Goal: Information Seeking & Learning: Learn about a topic

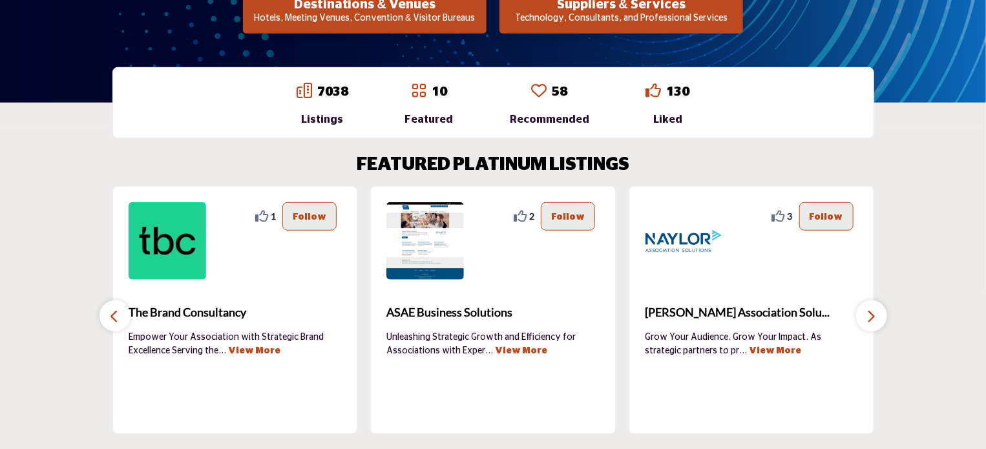
scroll to position [388, 0]
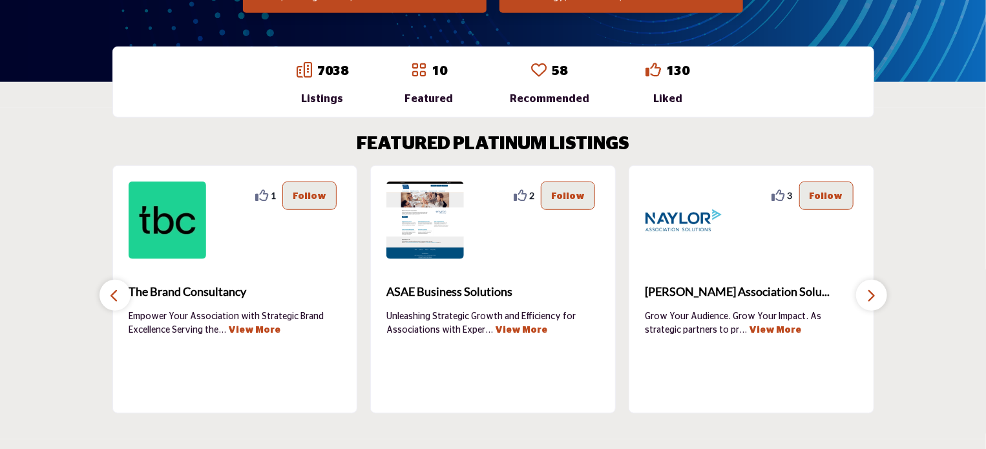
click at [874, 294] on icon "button" at bounding box center [872, 296] width 10 height 16
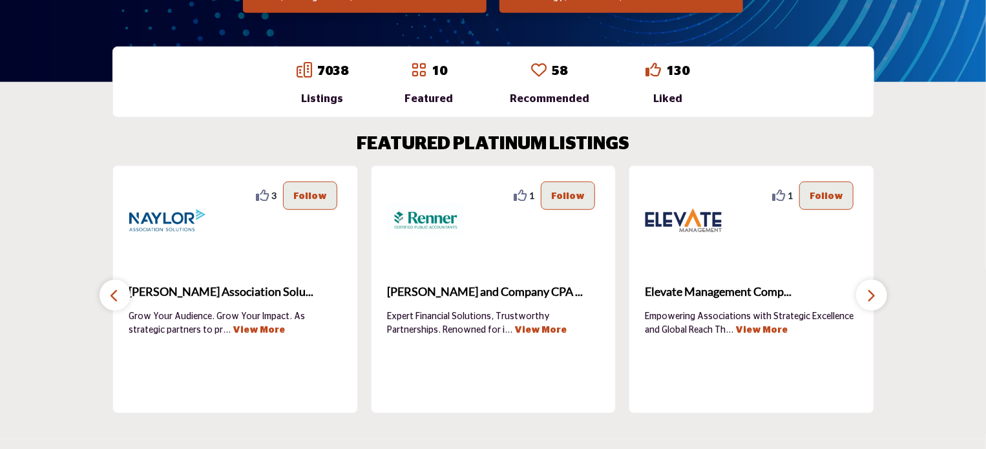
click at [874, 294] on icon "button" at bounding box center [872, 296] width 10 height 16
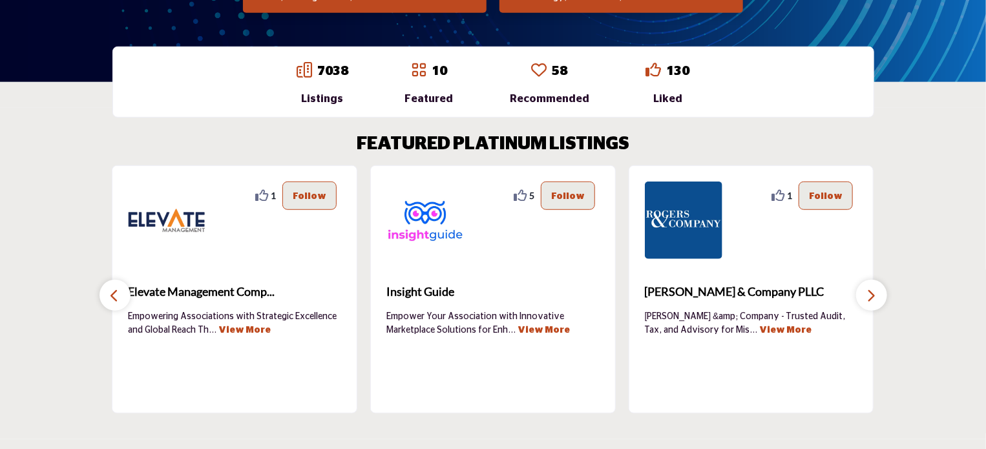
click at [876, 295] on icon "button" at bounding box center [872, 296] width 10 height 16
click at [871, 298] on icon "button" at bounding box center [872, 296] width 10 height 16
click at [868, 297] on icon "button" at bounding box center [872, 296] width 10 height 16
click at [110, 293] on icon "button" at bounding box center [115, 296] width 10 height 16
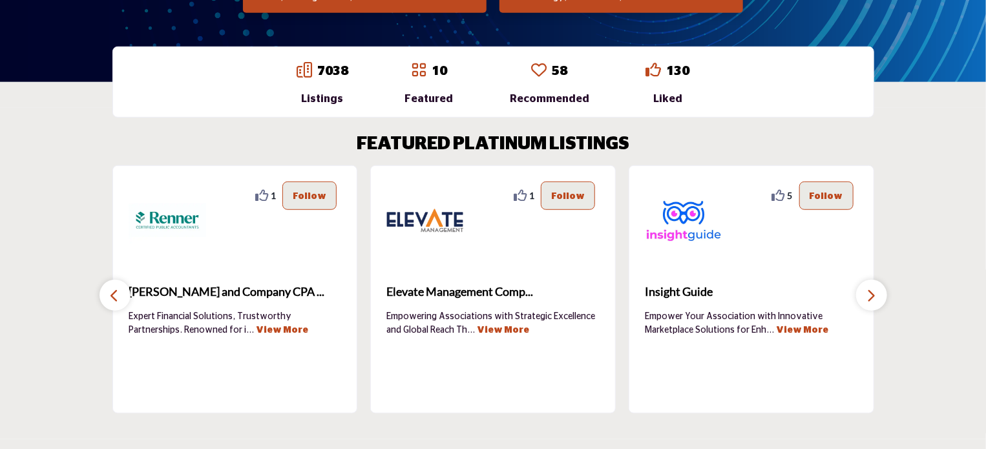
click at [110, 293] on icon "button" at bounding box center [115, 296] width 10 height 16
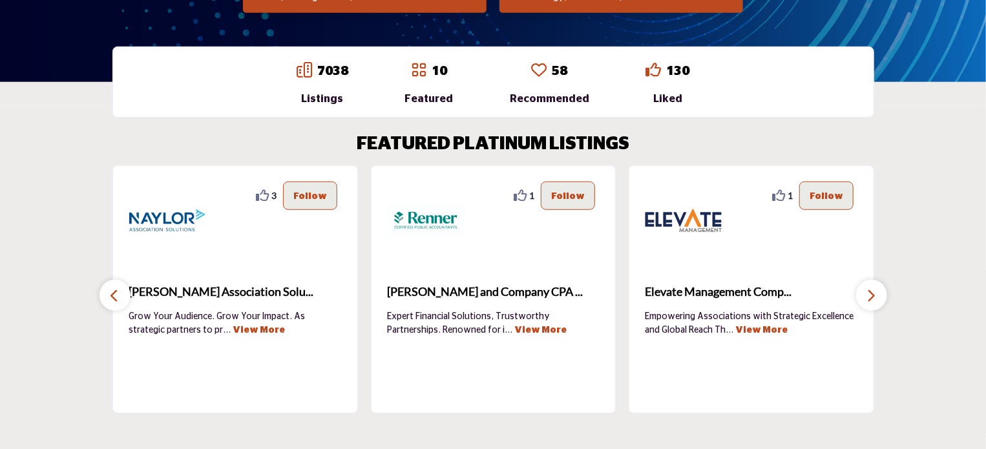
click at [110, 293] on icon "button" at bounding box center [115, 296] width 10 height 16
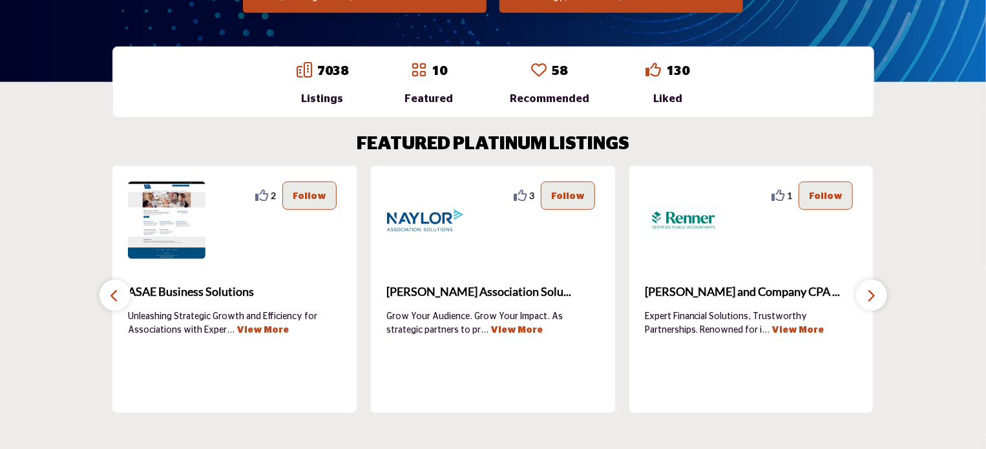
click at [110, 293] on icon "button" at bounding box center [115, 296] width 10 height 16
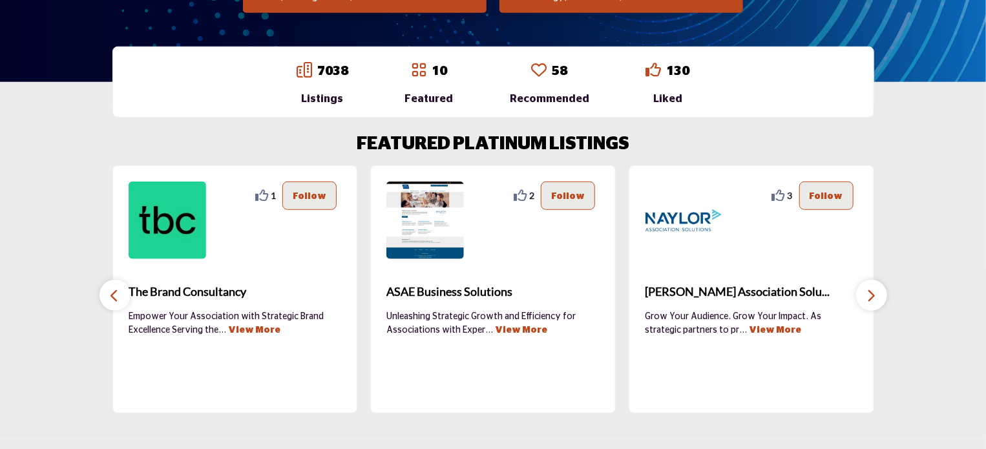
click at [110, 293] on icon "button" at bounding box center [115, 296] width 10 height 16
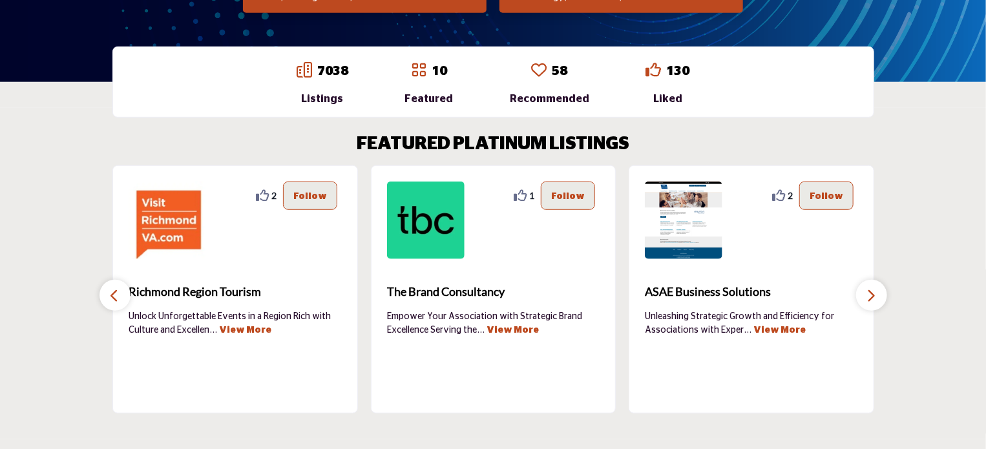
click at [110, 293] on icon "button" at bounding box center [115, 296] width 10 height 16
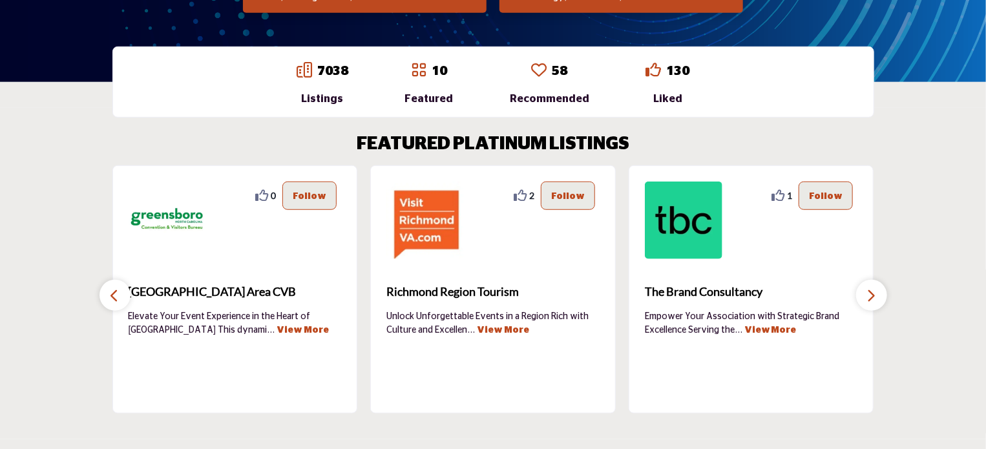
click at [110, 293] on icon "button" at bounding box center [115, 296] width 10 height 16
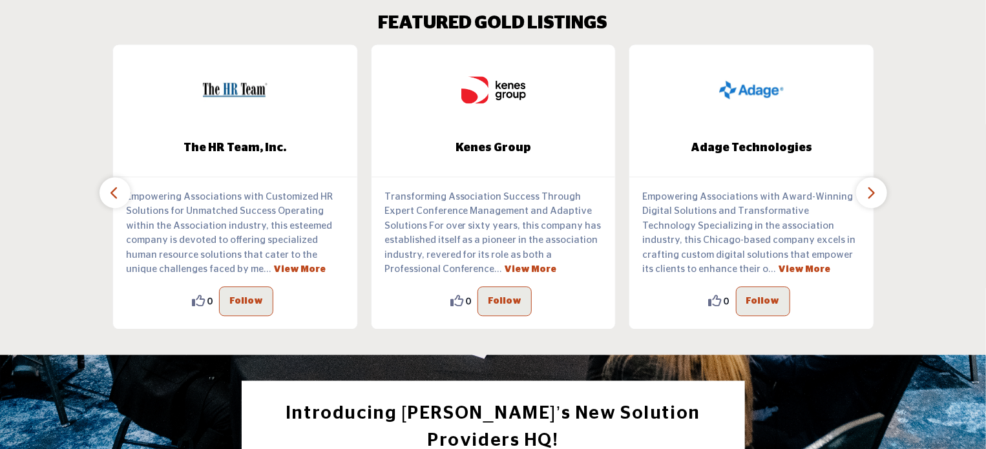
scroll to position [1357, 0]
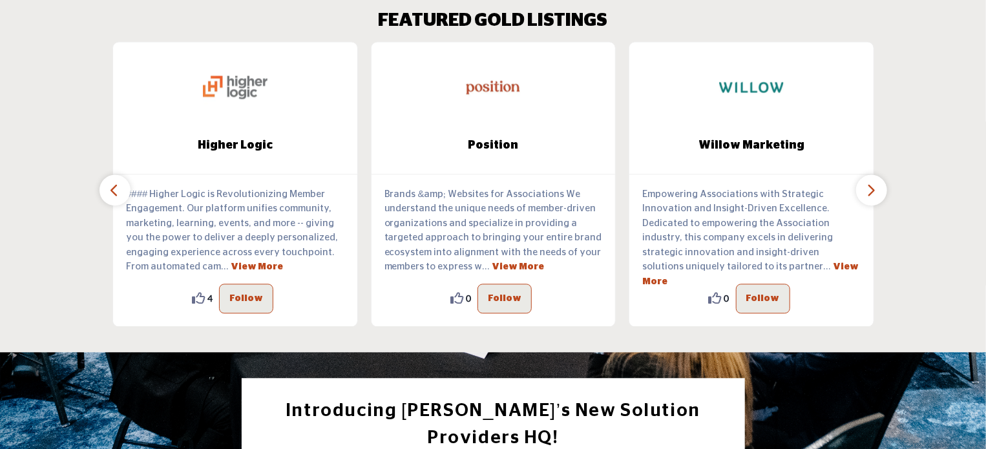
click at [863, 191] on button "button" at bounding box center [871, 190] width 31 height 31
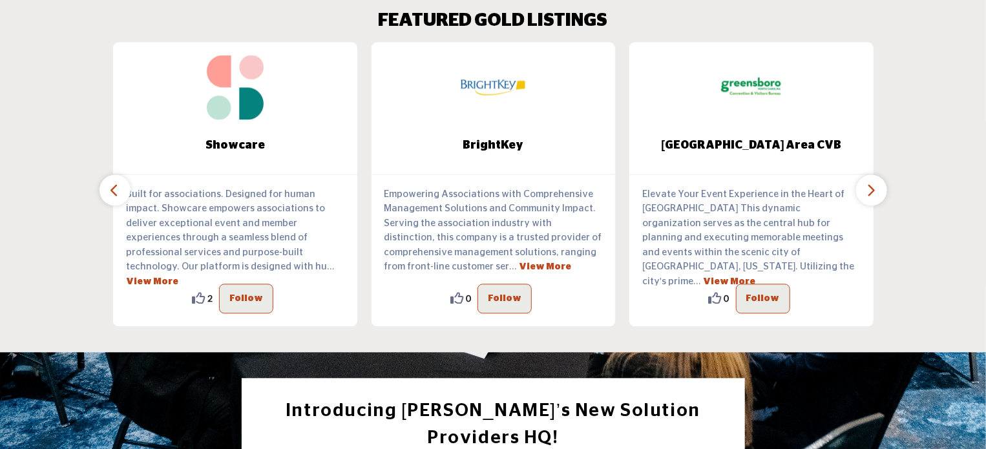
click at [863, 191] on button "button" at bounding box center [871, 190] width 31 height 31
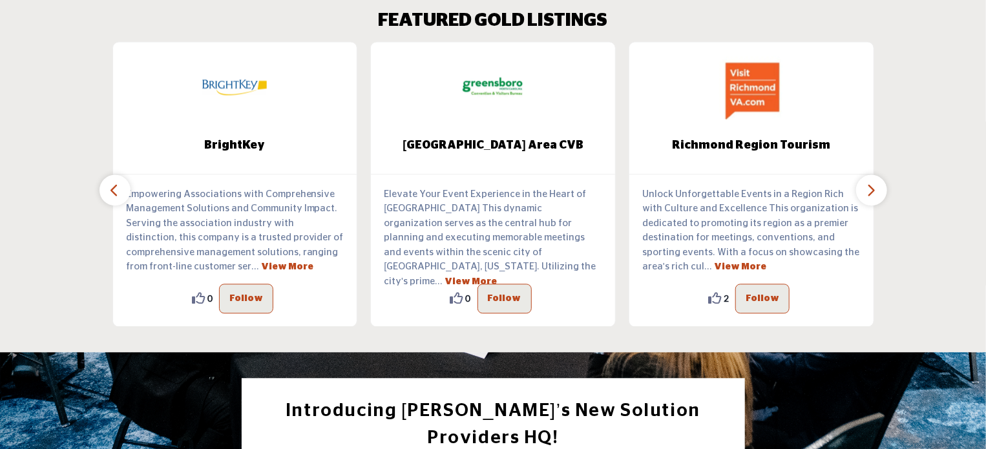
click at [863, 191] on button "button" at bounding box center [871, 190] width 31 height 31
click at [869, 190] on icon "button" at bounding box center [872, 190] width 10 height 16
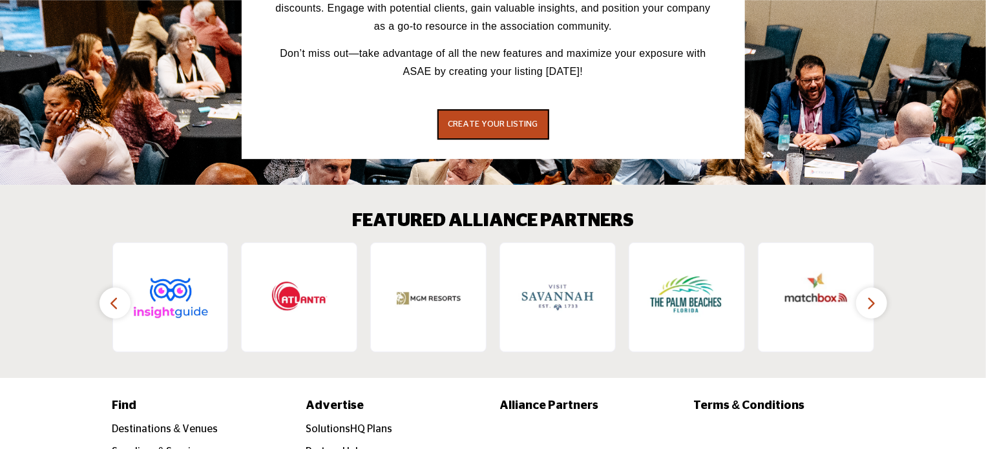
scroll to position [1939, 0]
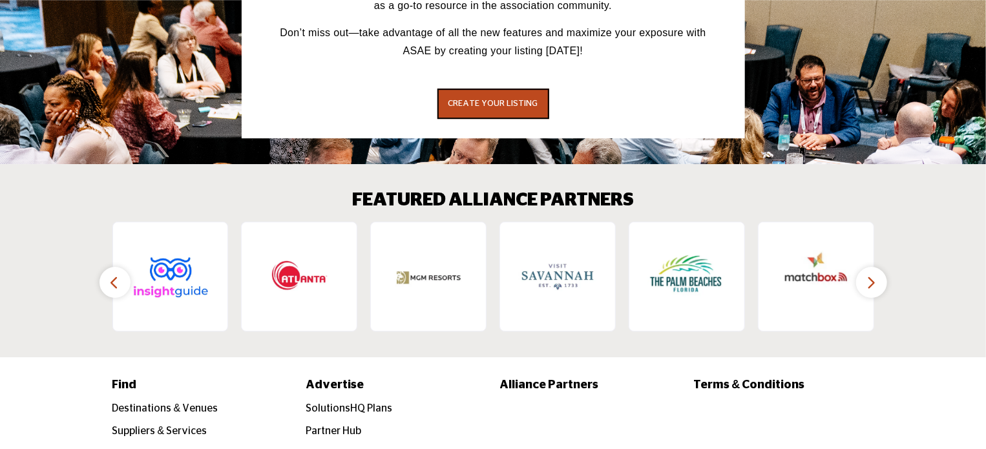
click at [871, 275] on icon "button" at bounding box center [872, 283] width 10 height 16
click at [120, 267] on button "button" at bounding box center [115, 282] width 31 height 31
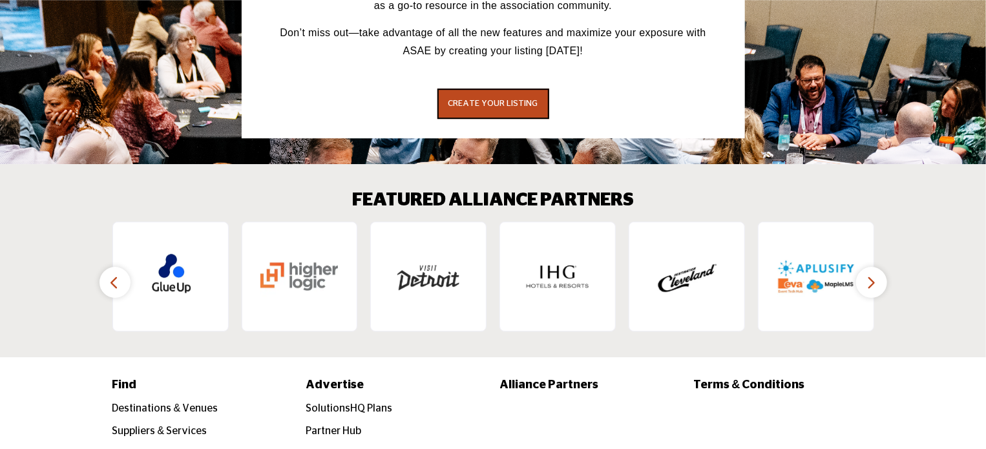
click at [119, 275] on icon "button" at bounding box center [115, 283] width 10 height 16
click at [114, 275] on icon "button" at bounding box center [115, 283] width 10 height 16
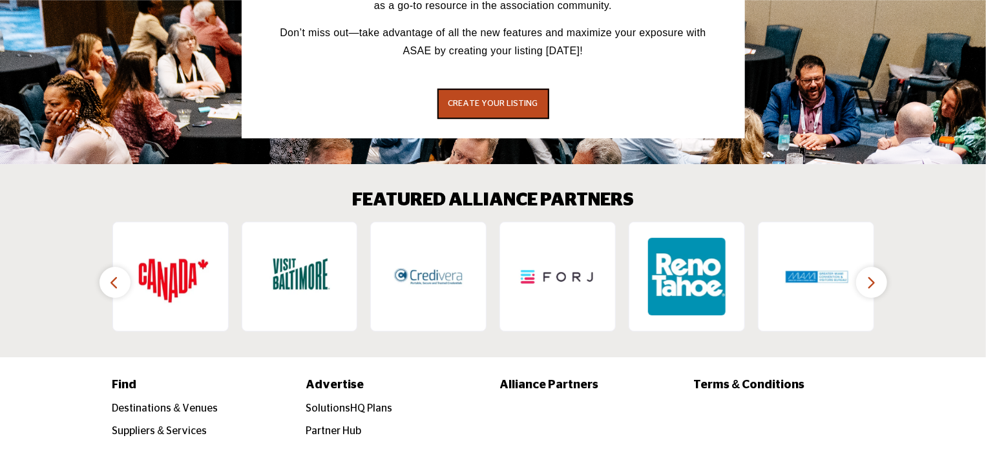
click at [114, 275] on icon "button" at bounding box center [115, 283] width 10 height 16
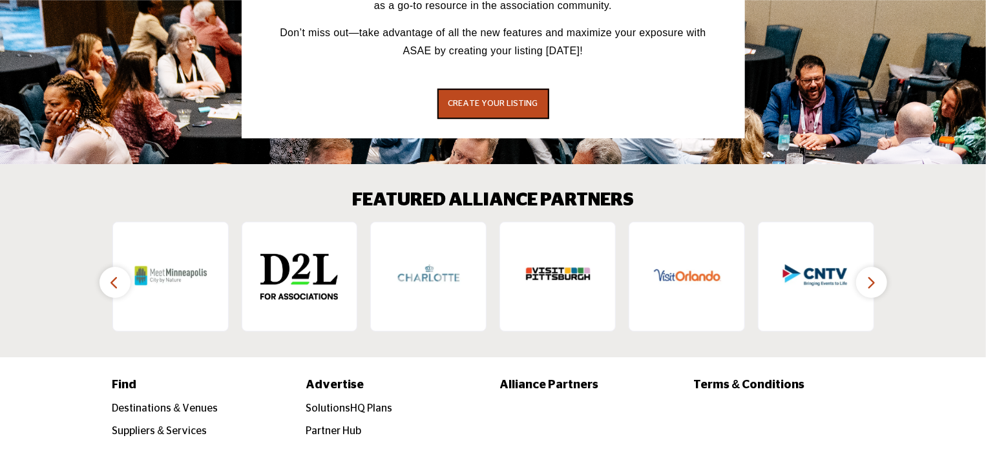
click at [114, 275] on icon "button" at bounding box center [115, 283] width 10 height 16
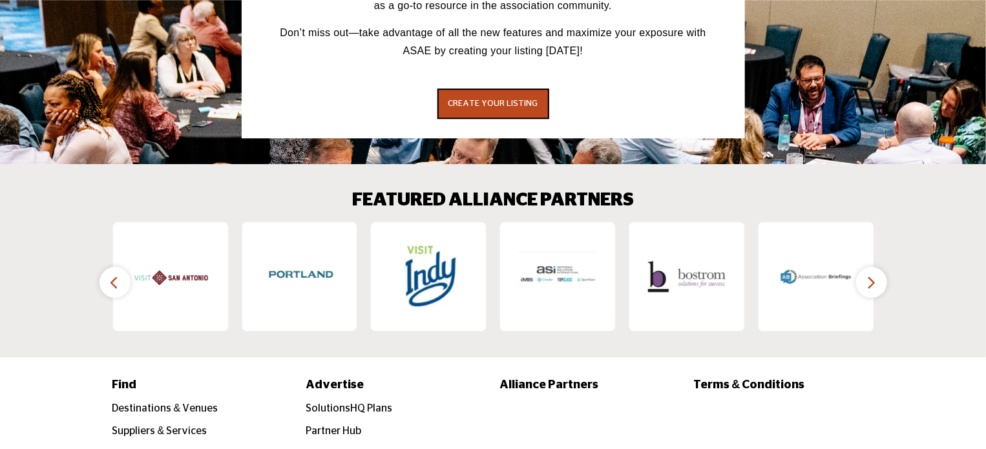
click at [114, 275] on icon "button" at bounding box center [115, 283] width 10 height 16
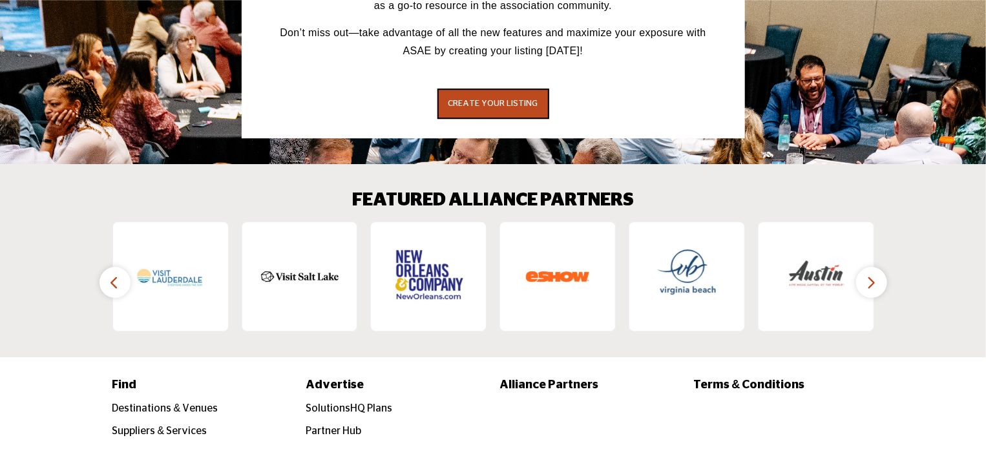
click at [114, 275] on icon "button" at bounding box center [115, 283] width 10 height 16
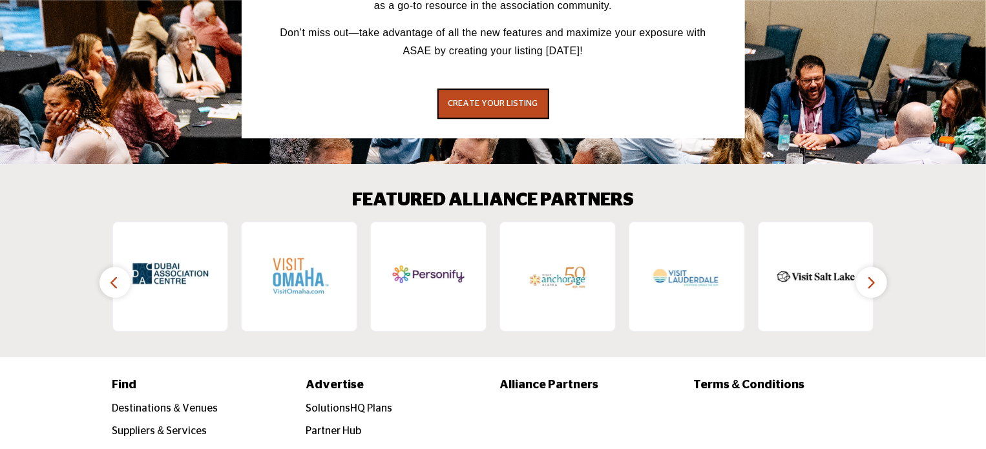
click at [114, 275] on icon "button" at bounding box center [115, 283] width 10 height 16
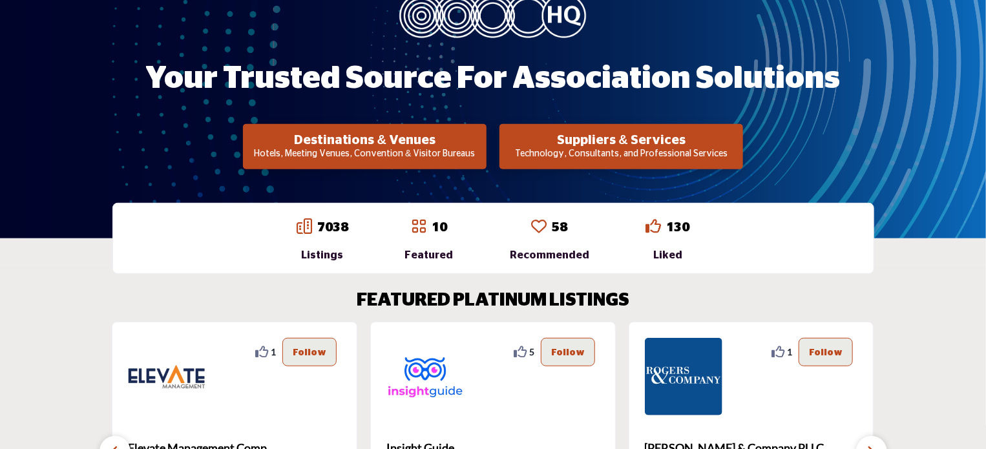
scroll to position [0, 0]
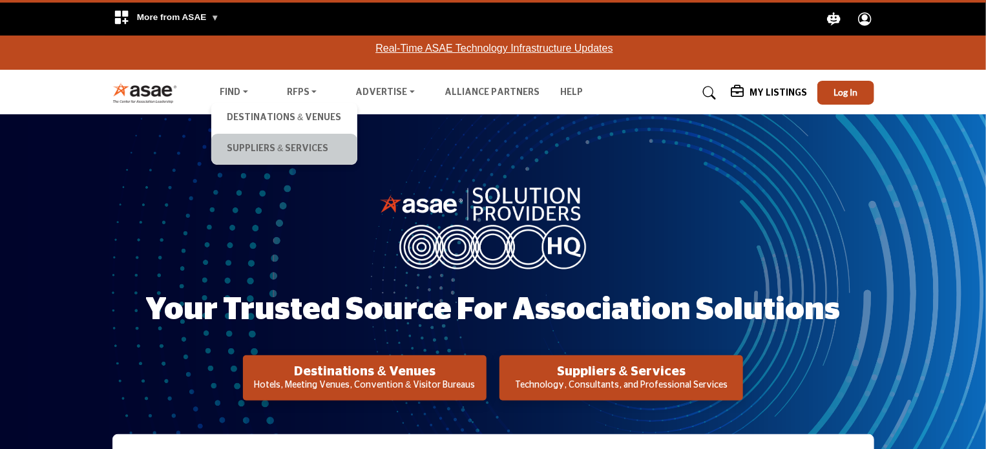
click at [255, 137] on li "Suppliers & Services" at bounding box center [283, 149] width 145 height 31
click at [256, 143] on link "Suppliers & Services" at bounding box center [284, 149] width 132 height 18
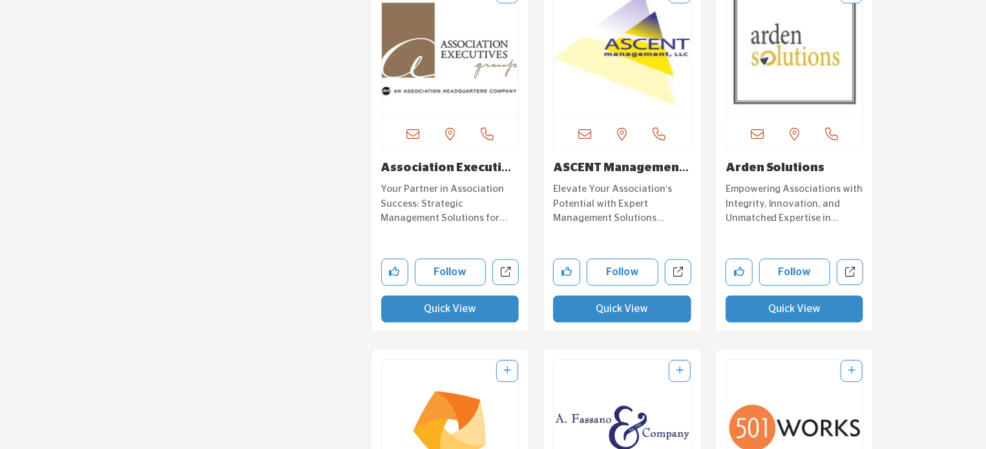
scroll to position [16739, 0]
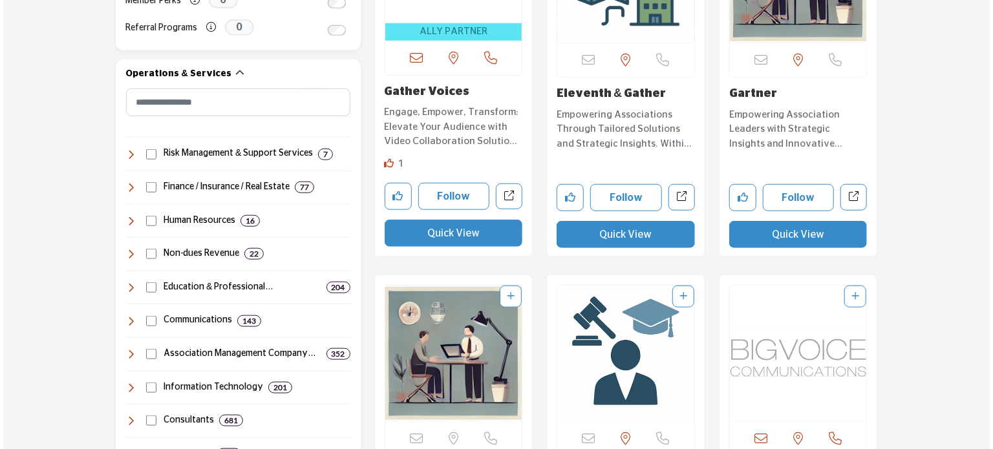
scroll to position [582, 0]
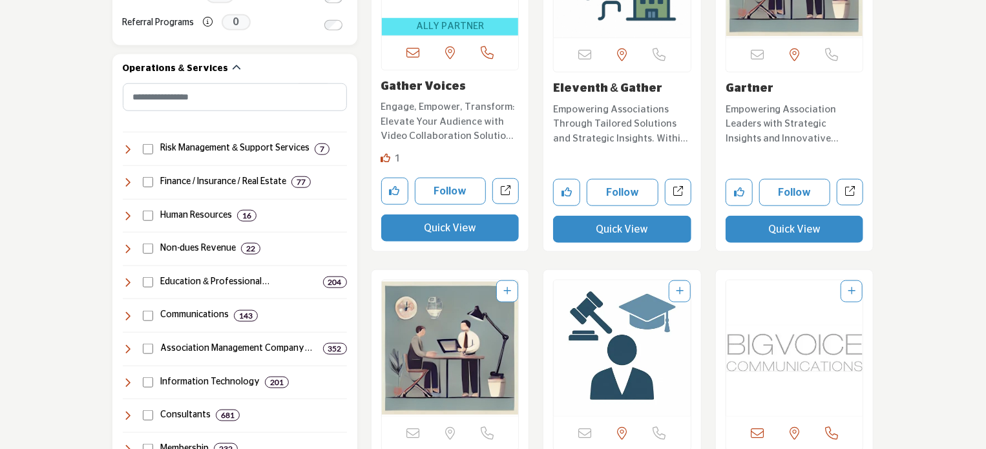
click at [439, 226] on button "Quick View" at bounding box center [450, 228] width 138 height 27
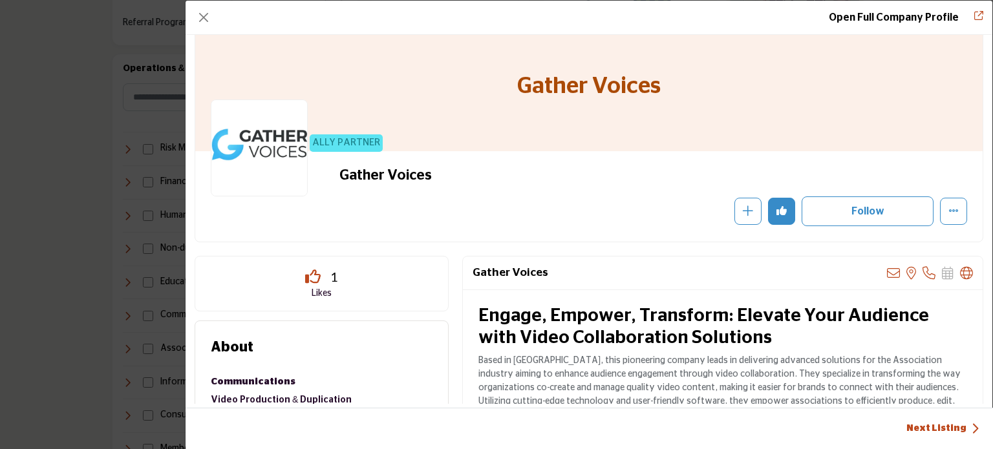
scroll to position [0, 0]
